Goal: Information Seeking & Learning: Learn about a topic

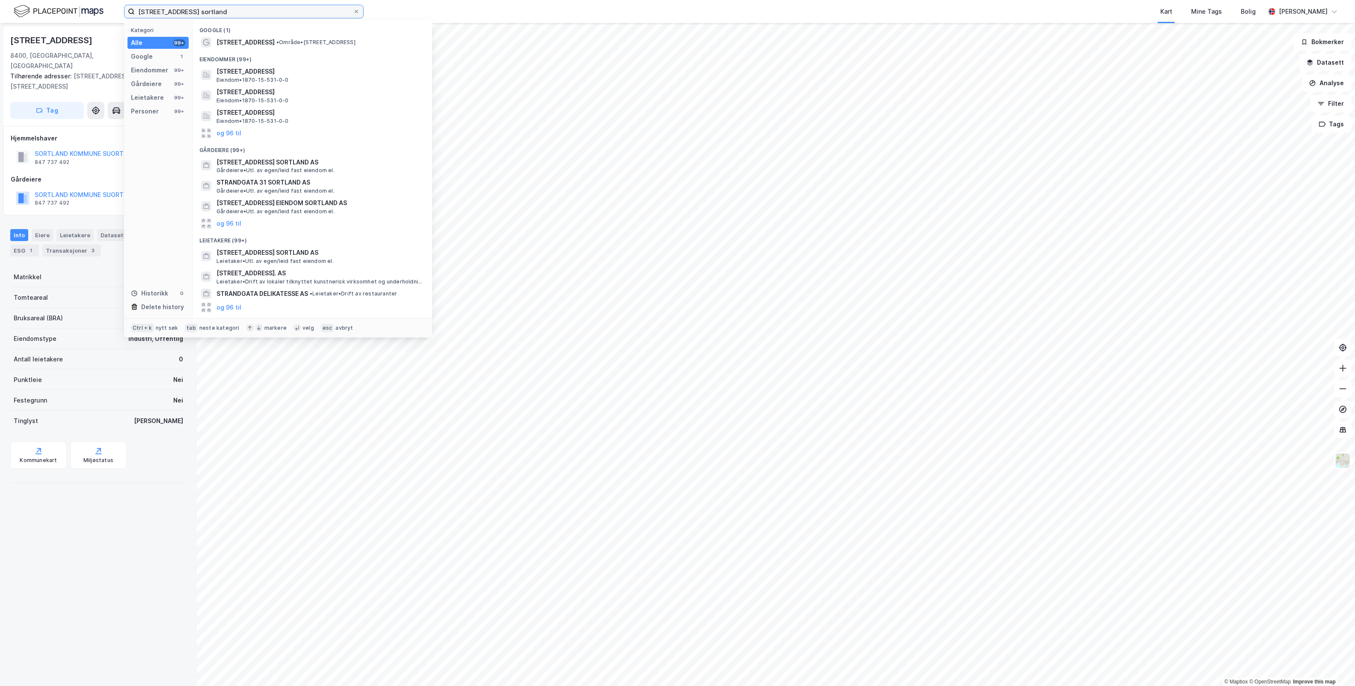
drag, startPoint x: 232, startPoint y: 9, endPoint x: 37, endPoint y: 22, distance: 195.5
click at [37, 22] on div "strandgata 46 sortland Kategori Alle 99+ Google 1 Eiendommer 99+ Gårdeiere 99+ …" at bounding box center [677, 11] width 1355 height 23
paste input "Odd Småge AS"
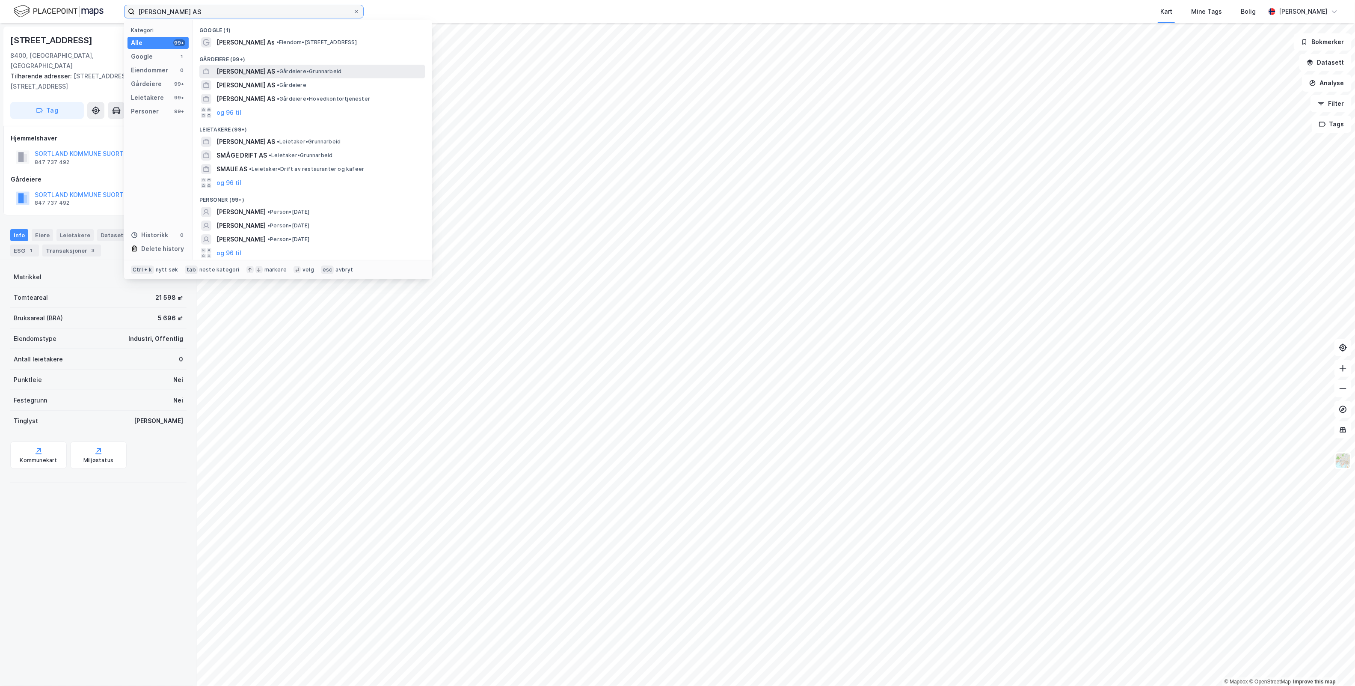
type input "Odd Småge AS"
click at [315, 73] on span "• Gårdeiere • Grunnarbeid" at bounding box center [309, 71] width 65 height 7
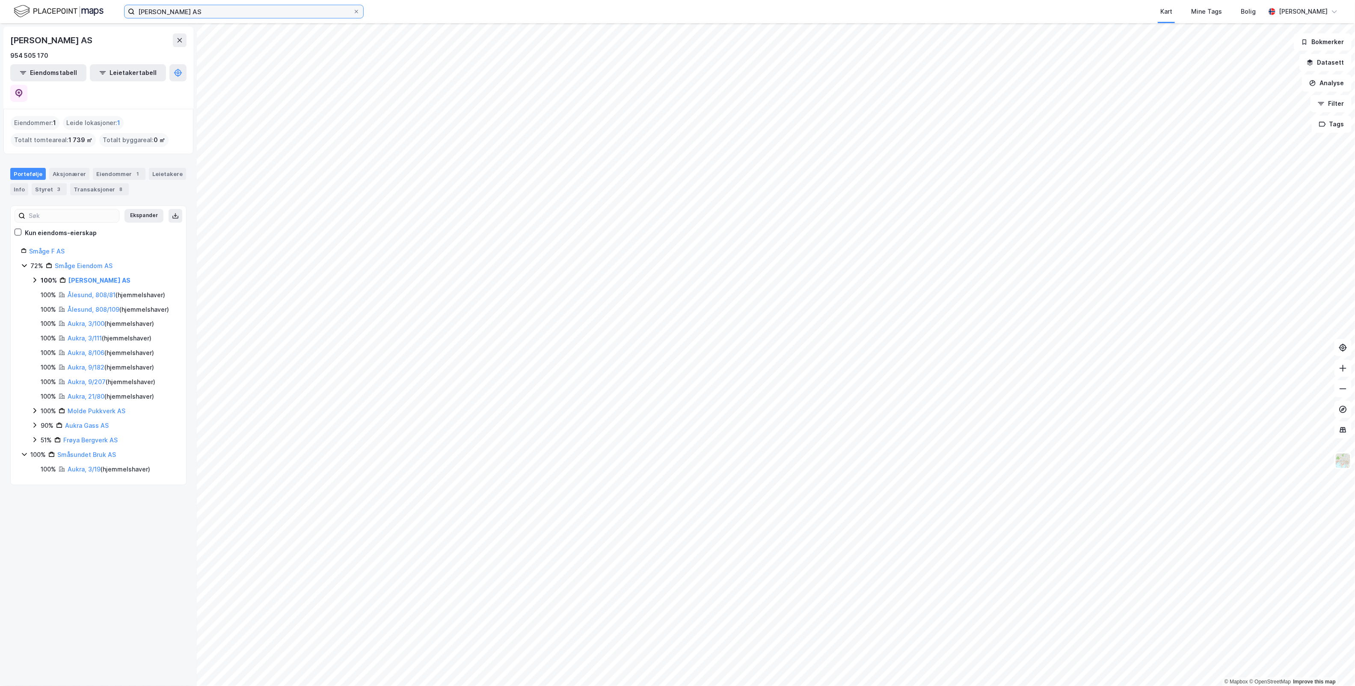
click at [200, 9] on input "Odd Småge AS" at bounding box center [244, 11] width 218 height 13
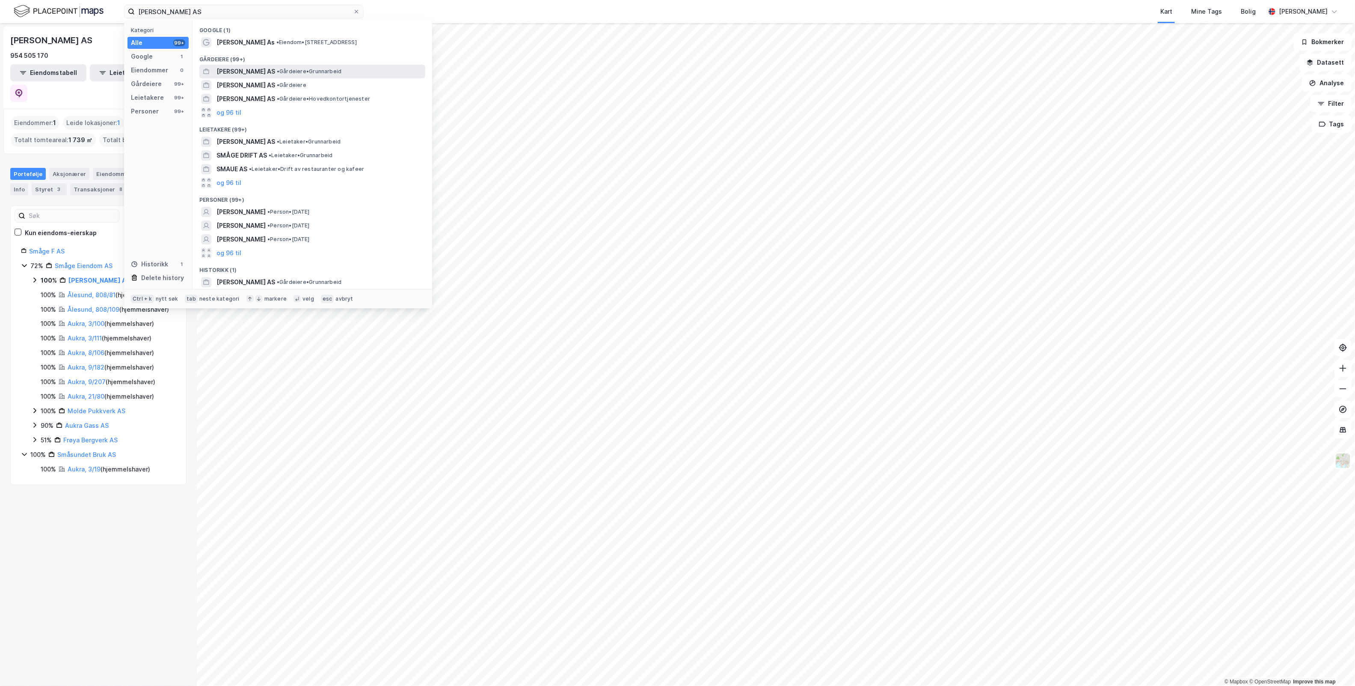
click at [262, 74] on span "ODD SMÅGE AS" at bounding box center [246, 71] width 59 height 10
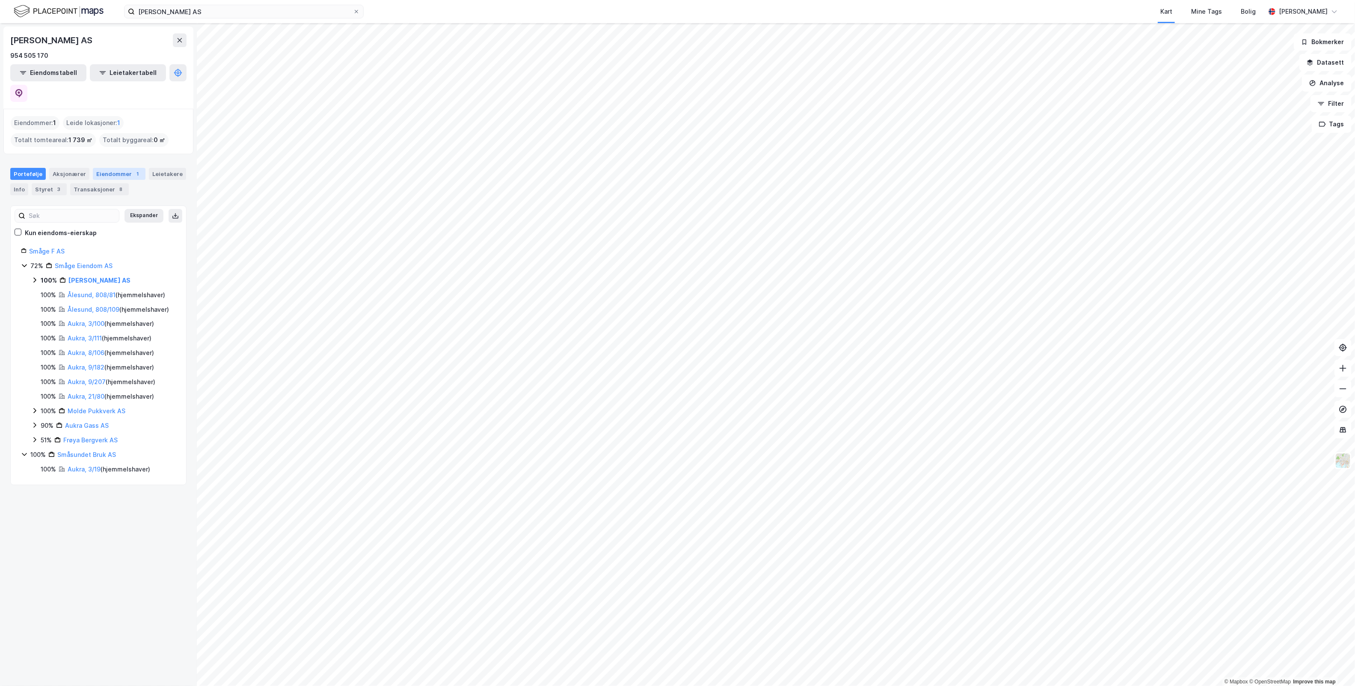
click at [108, 168] on div "Eiendommer 1" at bounding box center [119, 174] width 53 height 12
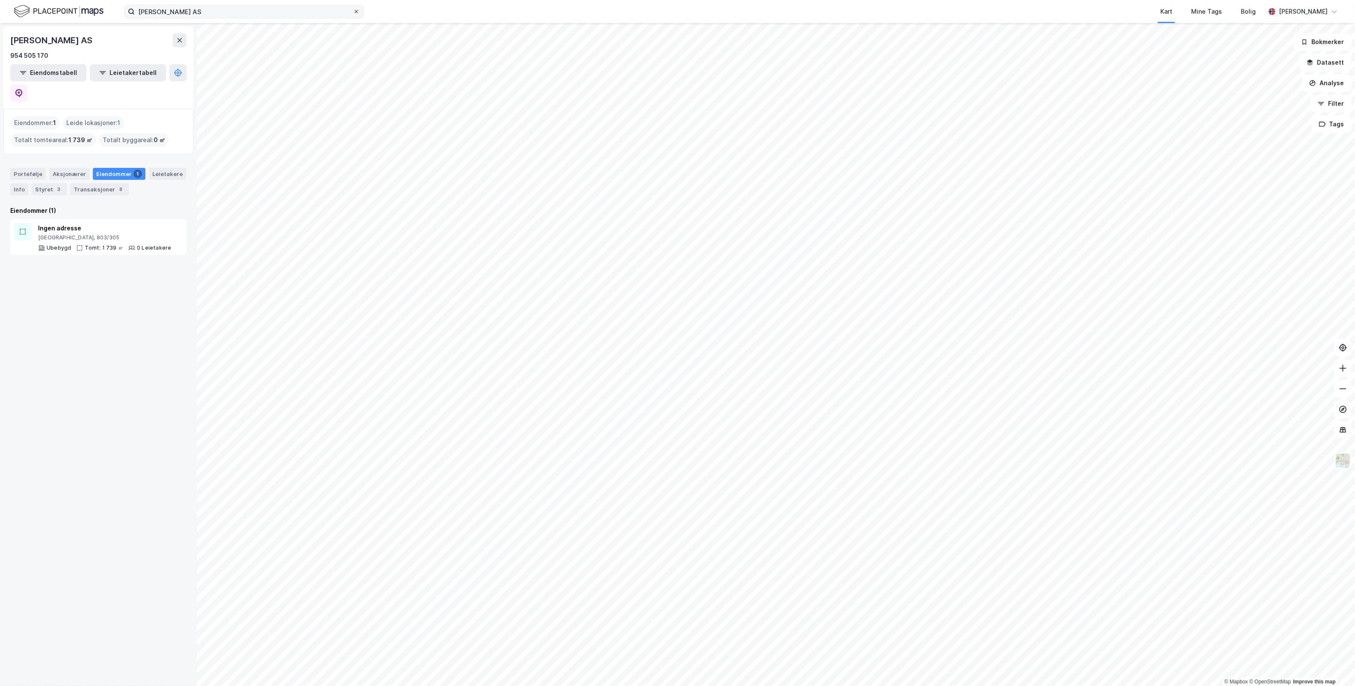
click at [356, 11] on icon at bounding box center [356, 11] width 3 height 3
click at [353, 11] on input "Odd Småge AS" at bounding box center [244, 11] width 218 height 13
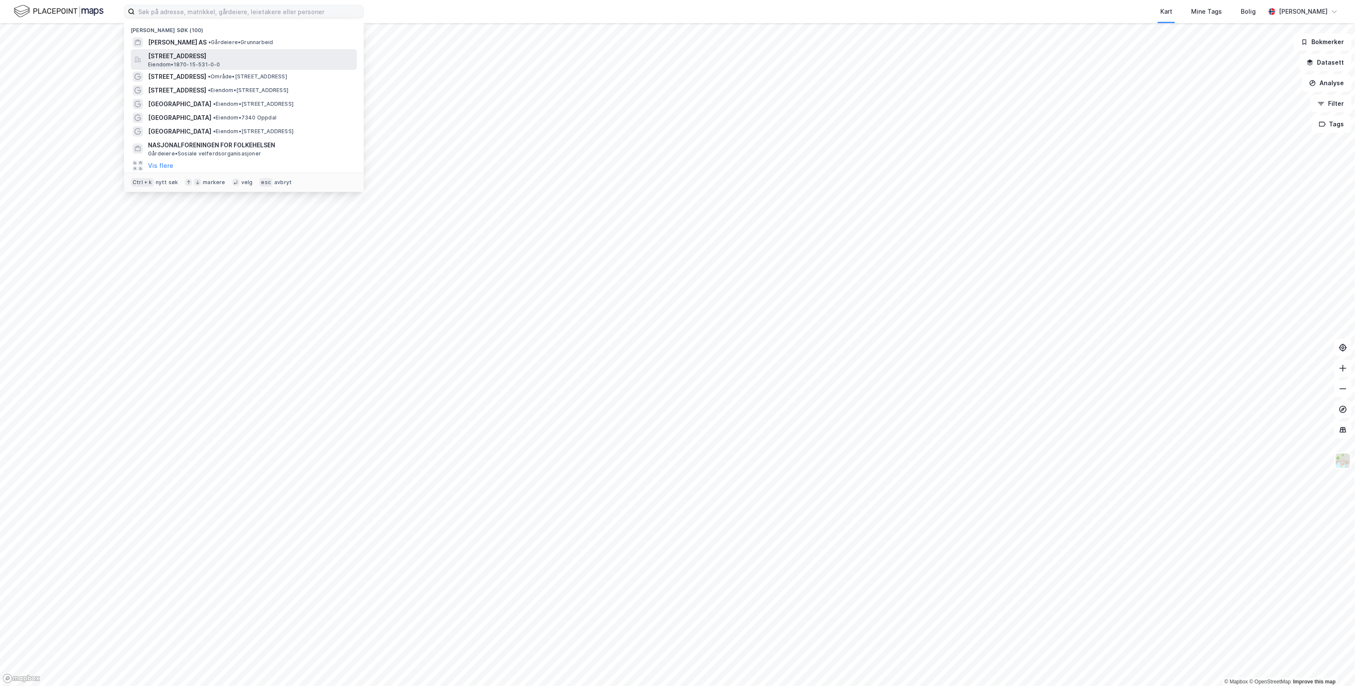
click at [253, 61] on span "Strandgata 46, 8400, SORTLAND, SORTLAND" at bounding box center [250, 56] width 205 height 10
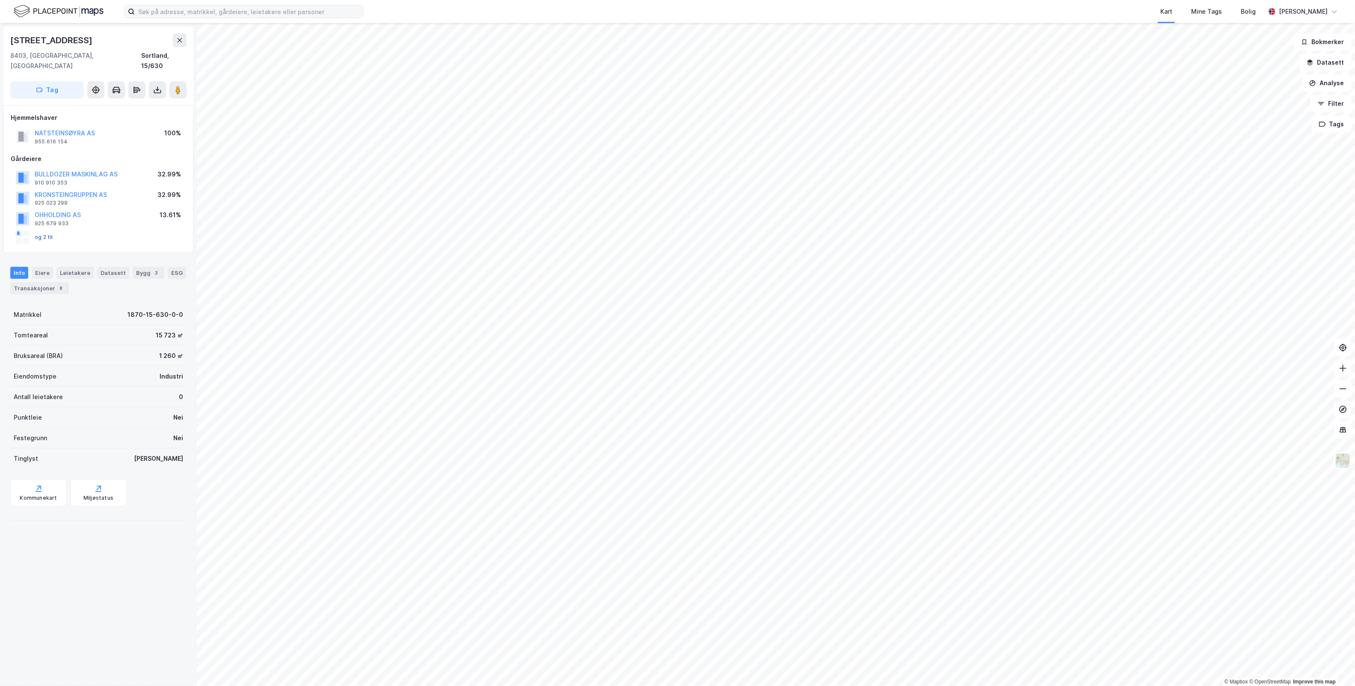
click at [0, 0] on button "og 2 til" at bounding box center [0, 0] width 0 height 0
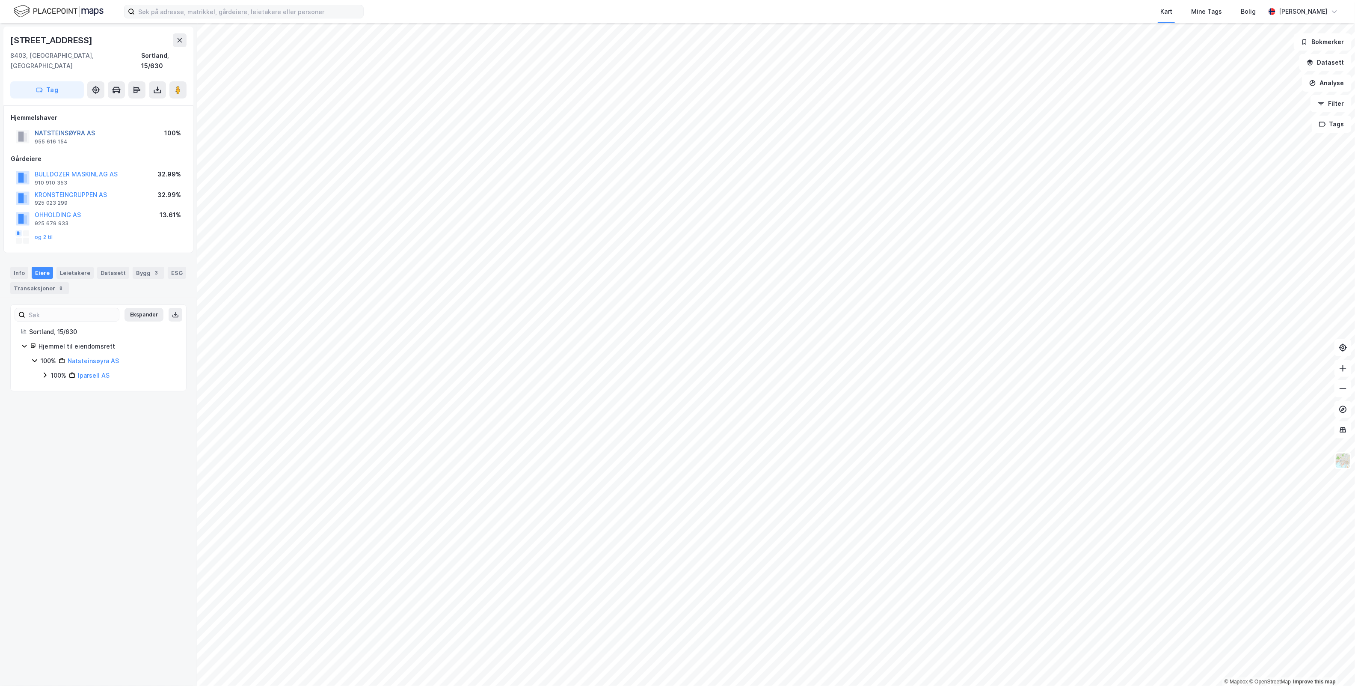
click at [0, 0] on button "NATSTEINSØYRA AS" at bounding box center [0, 0] width 0 height 0
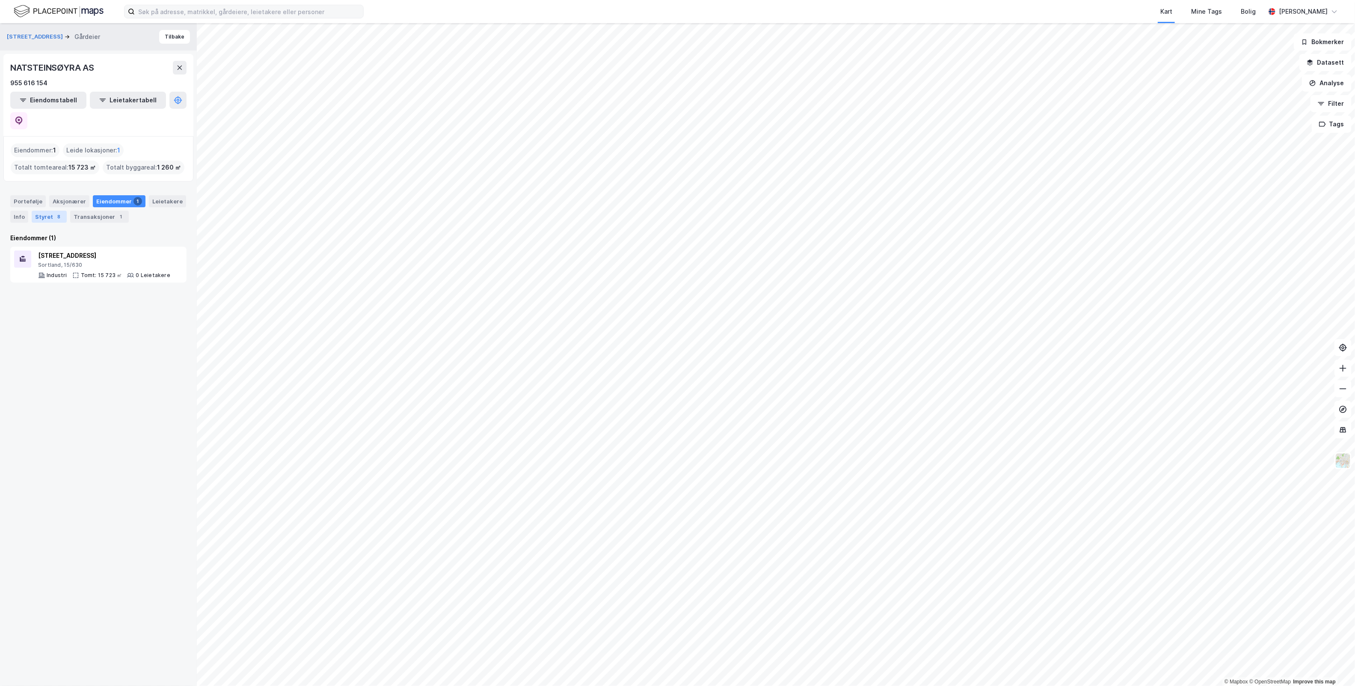
click at [52, 211] on div "Styret 8" at bounding box center [49, 217] width 35 height 12
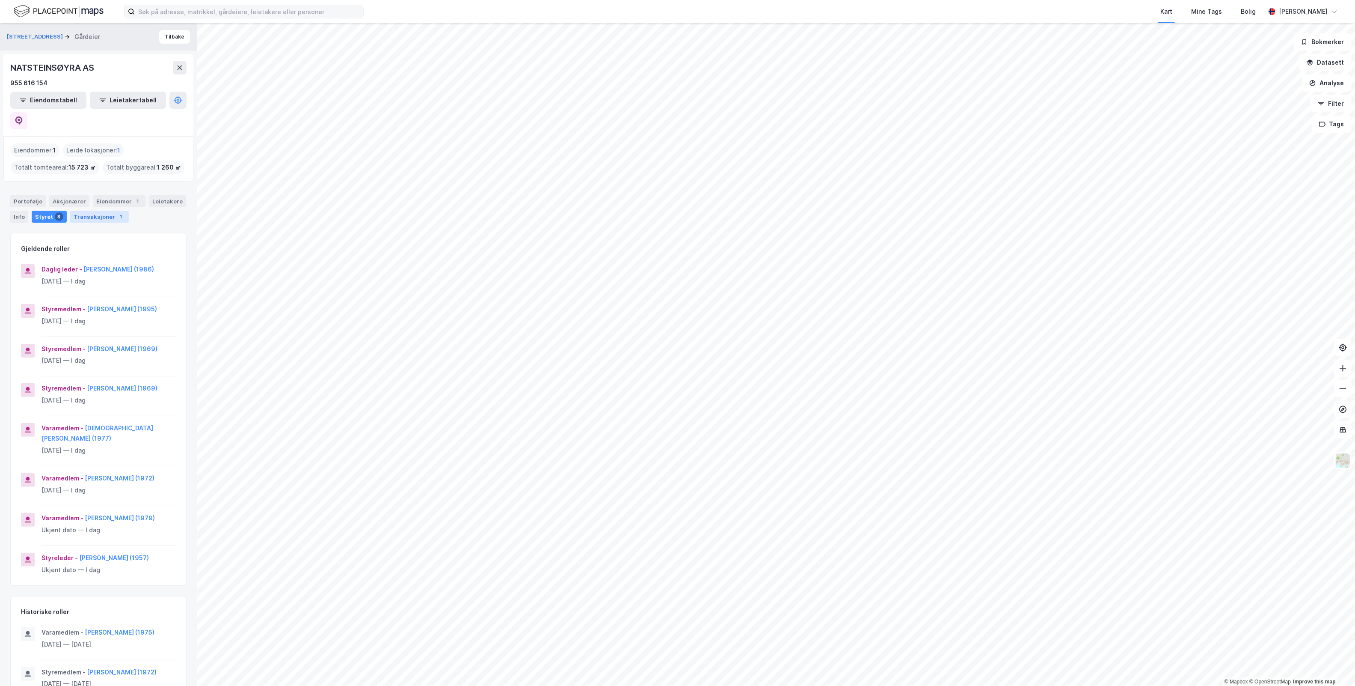
click at [103, 211] on div "Transaksjoner 1" at bounding box center [99, 217] width 59 height 12
